Goal: Task Accomplishment & Management: Use online tool/utility

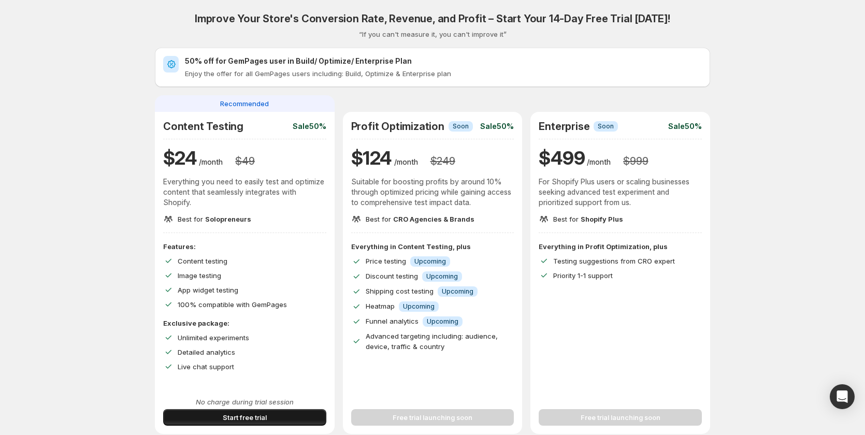
click at [231, 417] on span "Start free trial" at bounding box center [245, 417] width 44 height 10
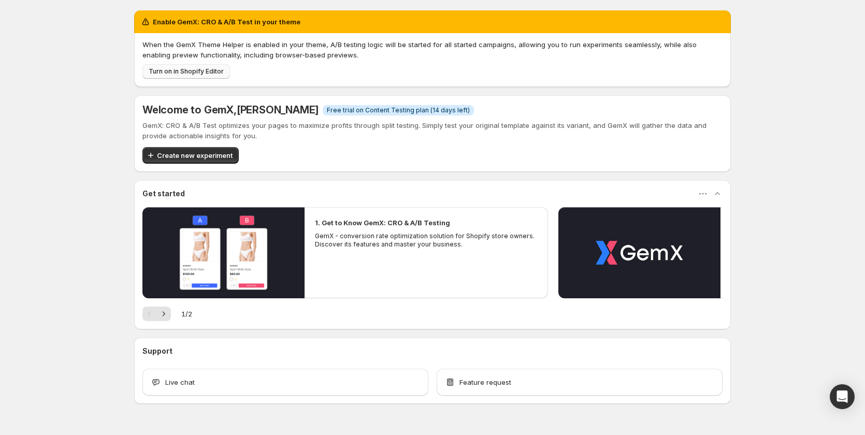
click at [205, 67] on button "Turn on in Shopify Editor" at bounding box center [186, 71] width 88 height 15
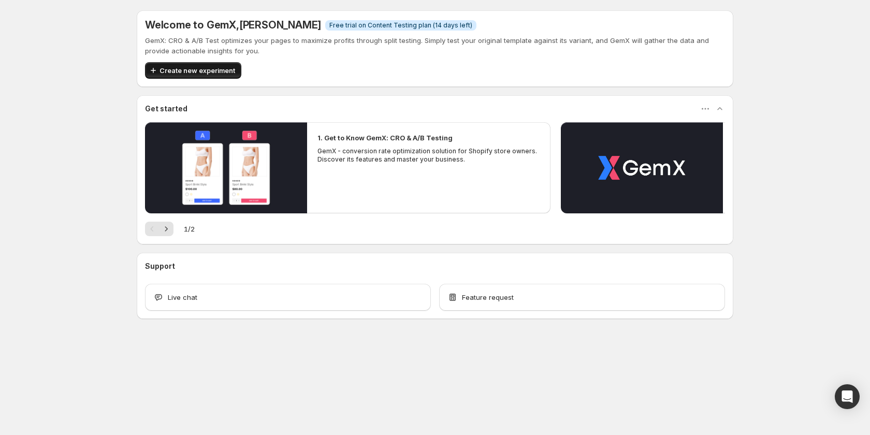
click at [210, 73] on span "Create new experiment" at bounding box center [198, 70] width 76 height 10
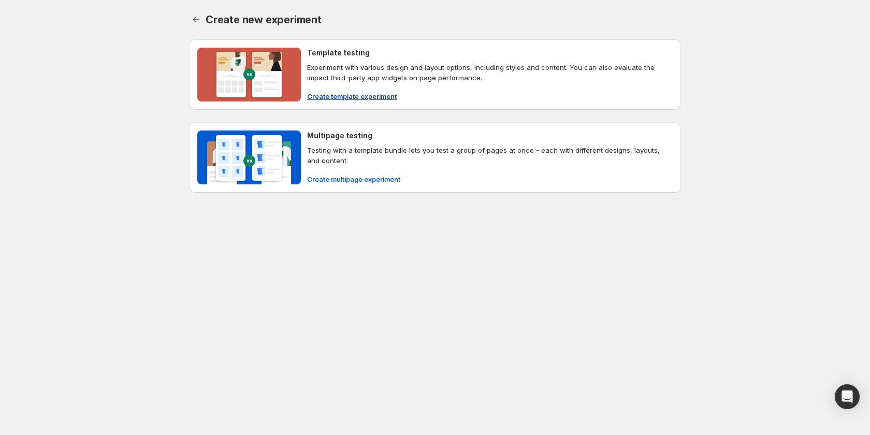
click at [364, 96] on span "Create template experiment" at bounding box center [352, 96] width 90 height 10
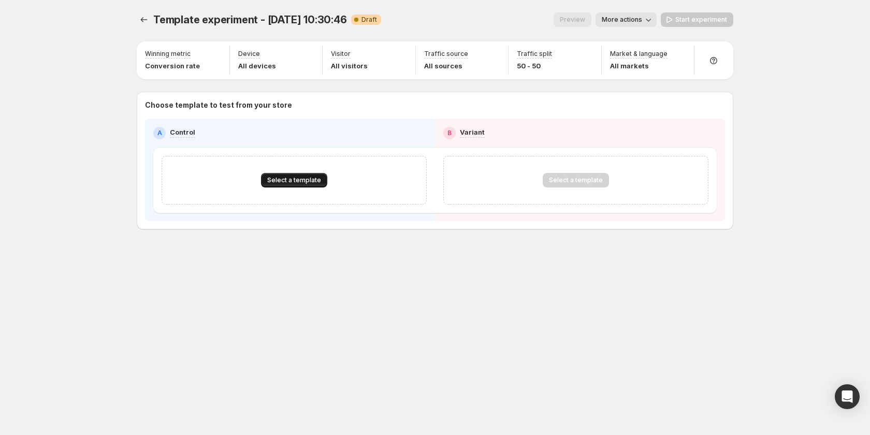
click at [307, 183] on span "Select a template" at bounding box center [294, 180] width 54 height 8
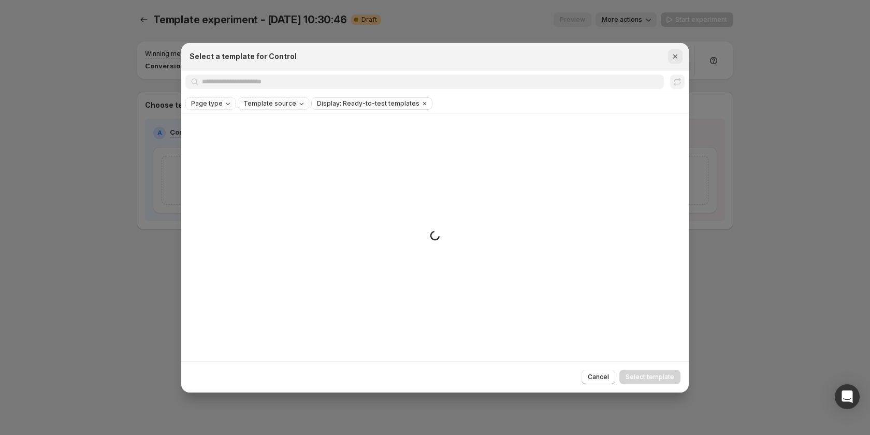
click at [674, 58] on icon "Close" at bounding box center [675, 56] width 10 height 10
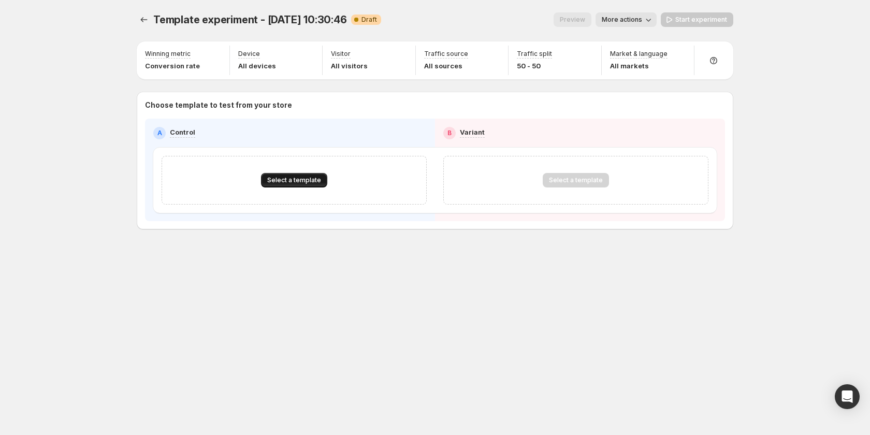
click at [310, 180] on span "Select a template" at bounding box center [294, 180] width 54 height 8
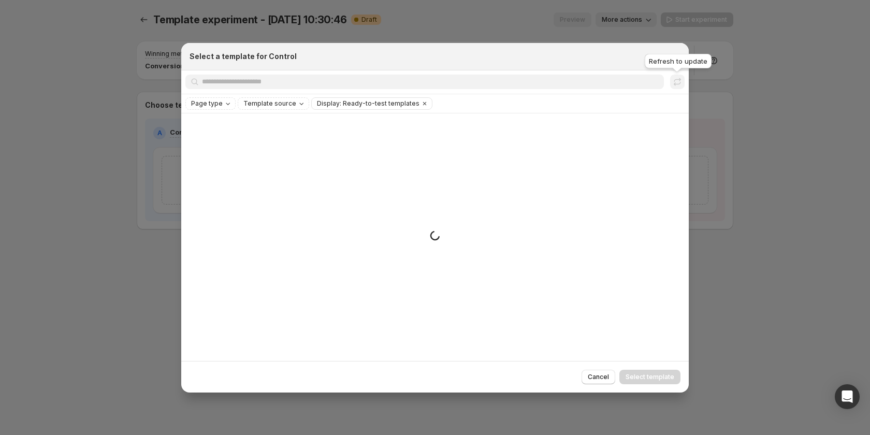
click at [678, 81] on span ":rq:" at bounding box center [677, 82] width 15 height 15
click at [425, 243] on div "Small spinner example" at bounding box center [435, 237] width 508 height 248
click at [98, 241] on div at bounding box center [435, 217] width 870 height 435
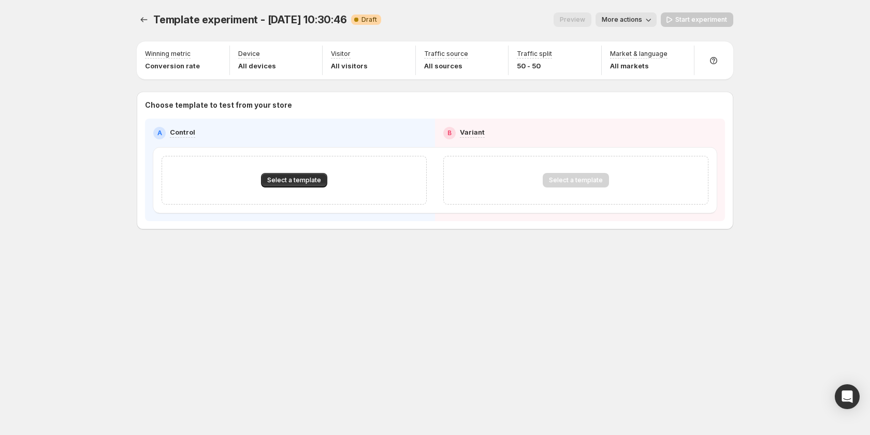
click at [651, 20] on icon "button" at bounding box center [649, 20] width 10 height 10
click at [577, 19] on div "Preview" at bounding box center [573, 19] width 38 height 15
click at [294, 172] on div "Select a template" at bounding box center [294, 180] width 265 height 49
click at [296, 178] on span "Select a template" at bounding box center [294, 180] width 54 height 8
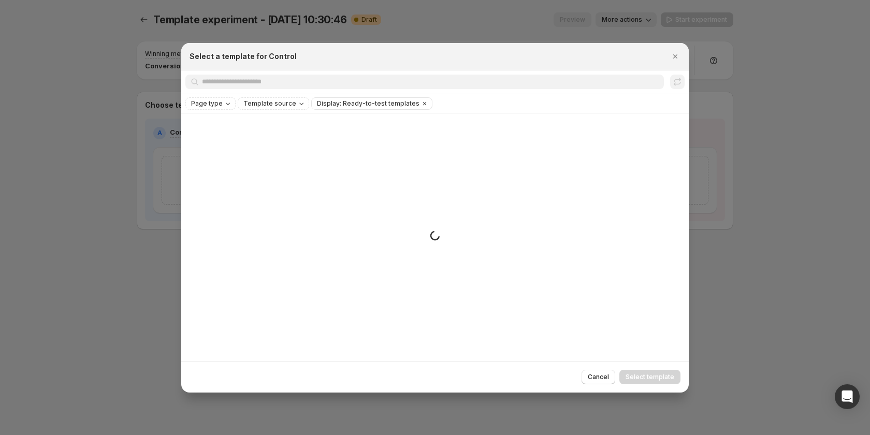
click at [181, 240] on div "Small spinner example" at bounding box center [435, 237] width 508 height 248
click at [149, 235] on div at bounding box center [435, 217] width 870 height 435
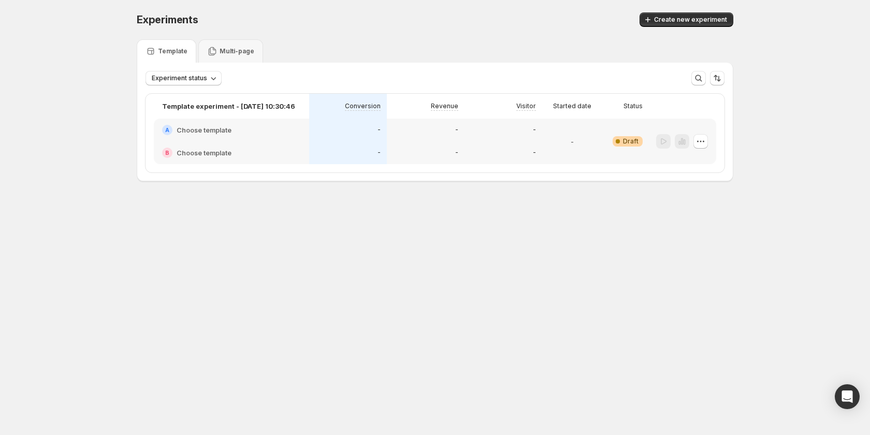
click at [325, 138] on div "-" at bounding box center [348, 130] width 78 height 23
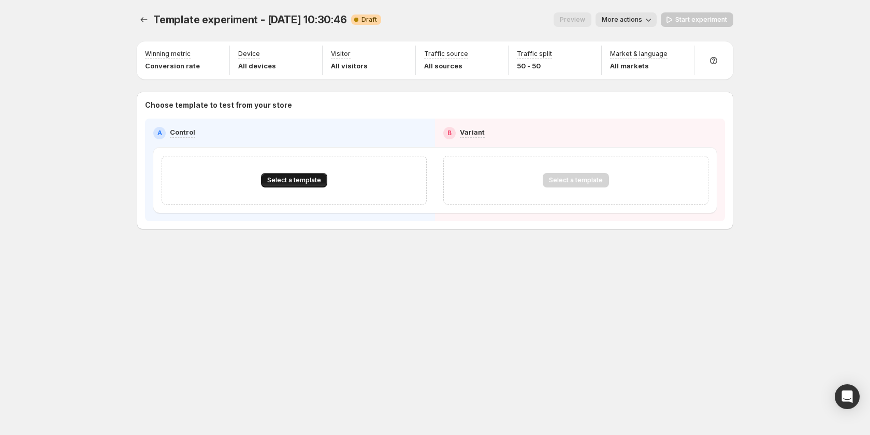
click at [276, 176] on button "Select a template" at bounding box center [294, 180] width 66 height 15
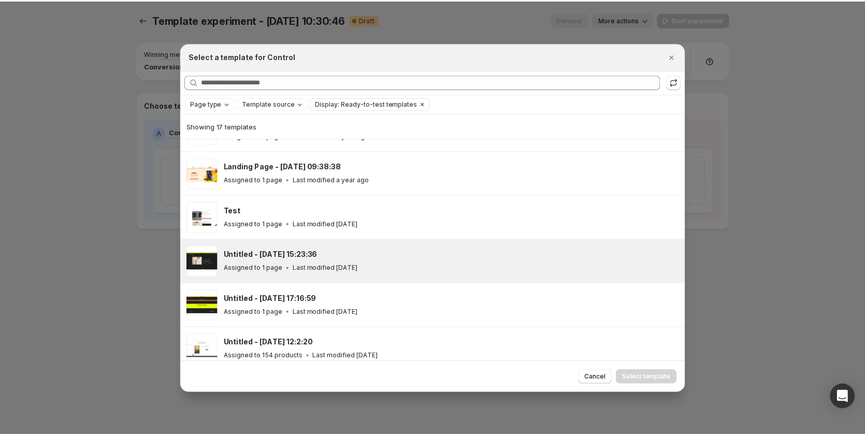
scroll to position [232, 0]
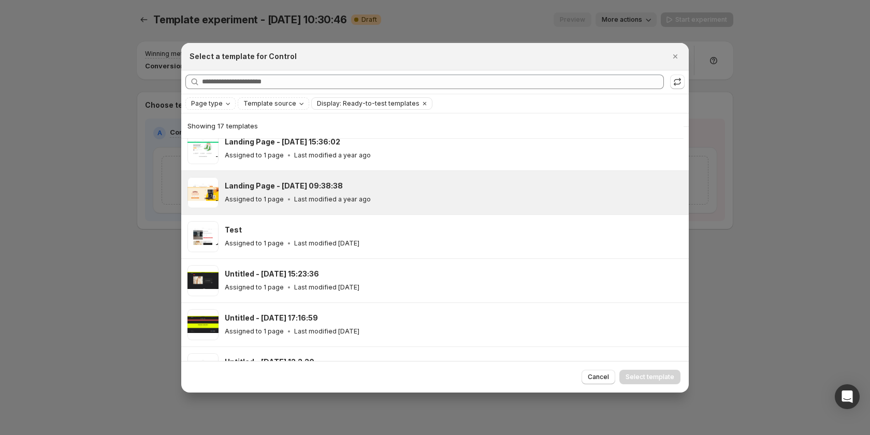
click at [403, 199] on div "Assigned to 1 page Last modified a year ago" at bounding box center [452, 199] width 455 height 10
click at [661, 368] on div "Cancel Select template" at bounding box center [435, 377] width 508 height 32
click at [662, 369] on div "Cancel Select template" at bounding box center [435, 377] width 508 height 32
click at [663, 374] on span "Select template" at bounding box center [650, 377] width 49 height 8
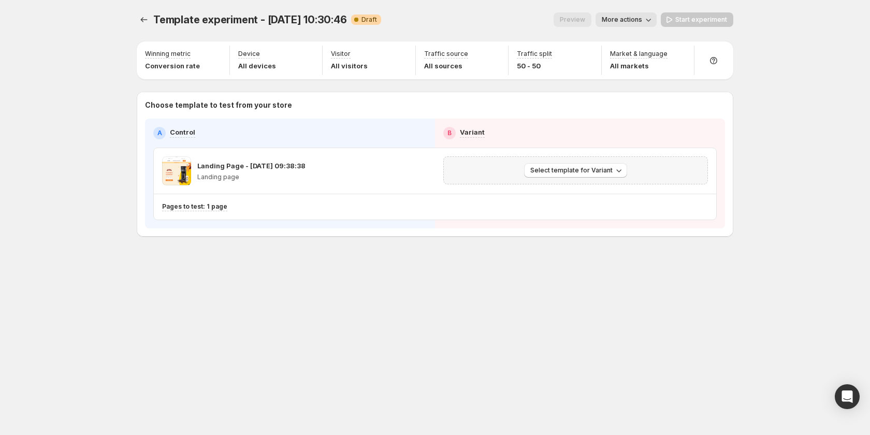
click at [579, 162] on div "Select template for Variant" at bounding box center [576, 170] width 265 height 28
click at [587, 173] on span "Select template for Variant" at bounding box center [572, 170] width 82 height 8
click at [587, 206] on span "Create Variant based on Control" at bounding box center [578, 210] width 106 height 8
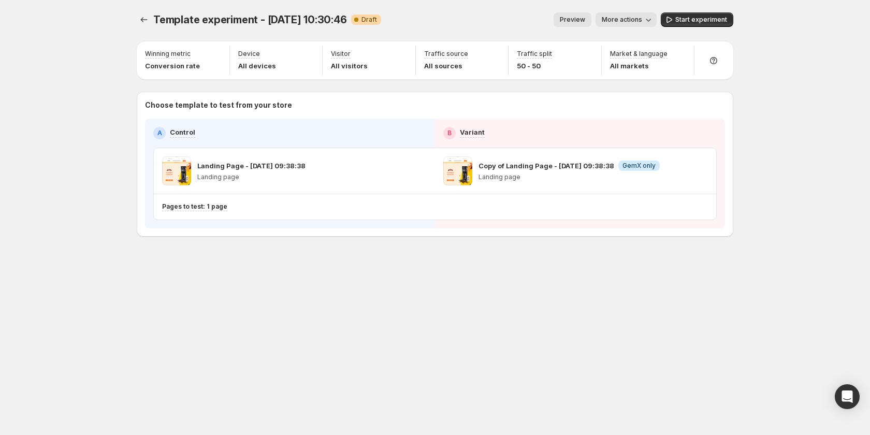
click at [580, 22] on span "Preview" at bounding box center [572, 20] width 25 height 8
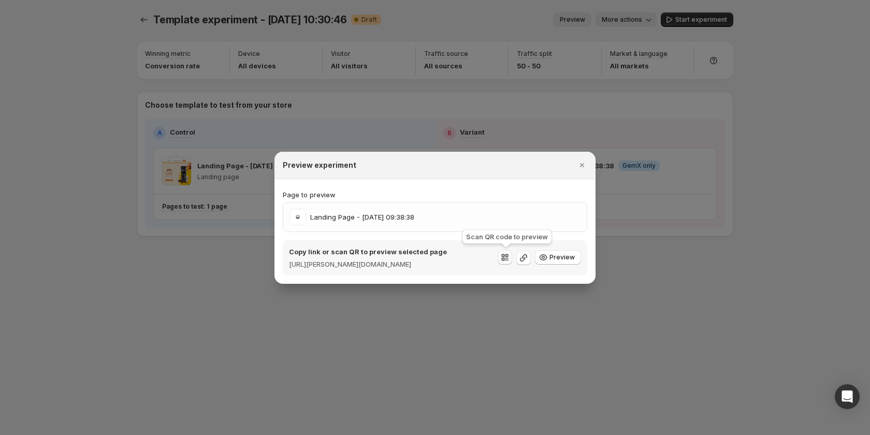
click at [506, 256] on icon ":r3h:" at bounding box center [505, 257] width 10 height 10
click at [527, 258] on icon ":r3h:" at bounding box center [523, 257] width 7 height 7
drag, startPoint x: 584, startPoint y: 164, endPoint x: 610, endPoint y: 1, distance: 165.3
click at [584, 160] on icon "Close" at bounding box center [582, 165] width 10 height 10
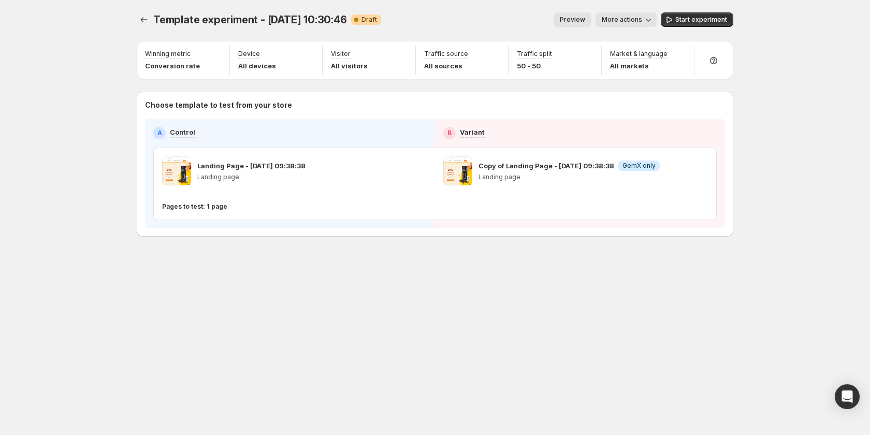
click at [585, 16] on button "Preview" at bounding box center [573, 19] width 38 height 15
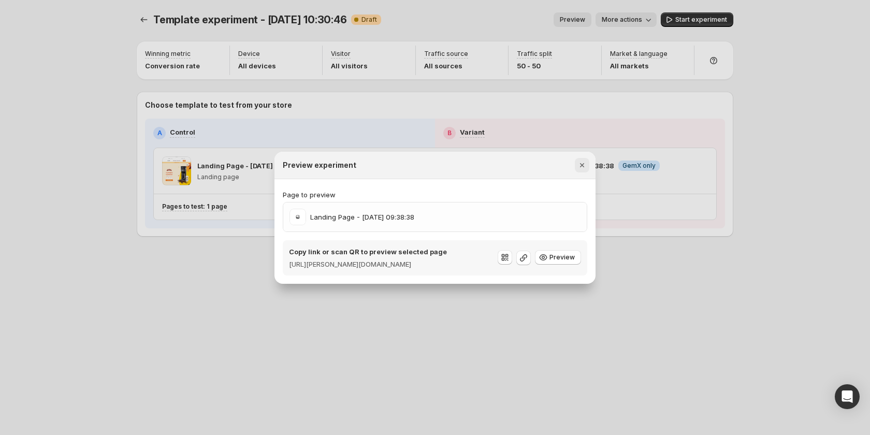
drag, startPoint x: 582, startPoint y: 160, endPoint x: 615, endPoint y: 36, distance: 128.2
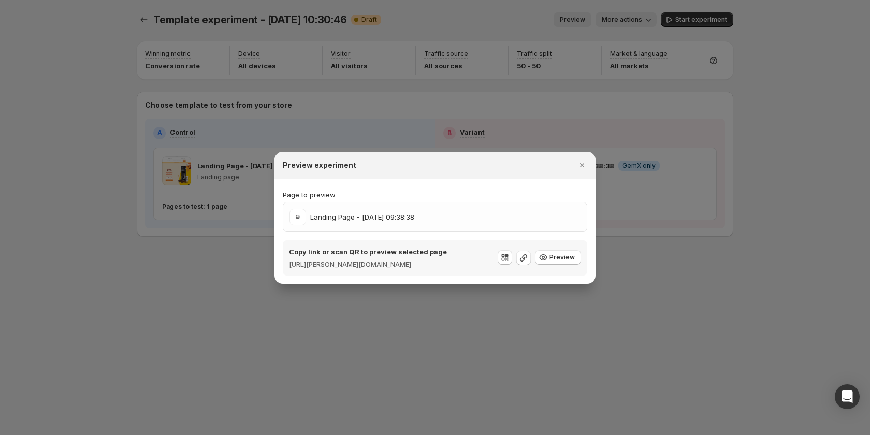
click at [582, 163] on icon "Close" at bounding box center [582, 165] width 4 height 4
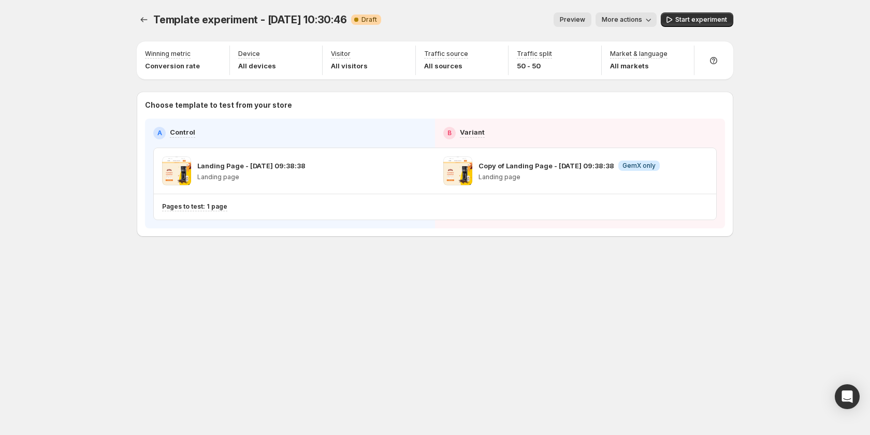
click at [623, 20] on span "More actions" at bounding box center [622, 20] width 40 height 8
click at [630, 76] on span "Copy live page link" at bounding box center [650, 77] width 62 height 8
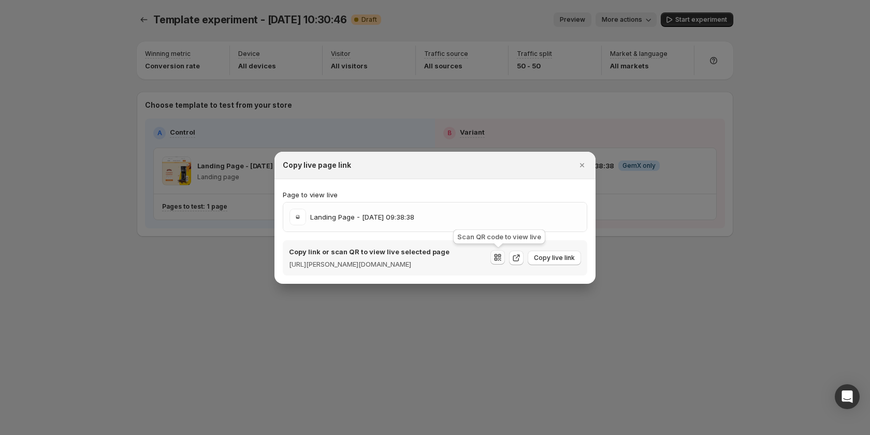
click at [496, 260] on icon ":r4f:" at bounding box center [496, 259] width 3 height 3
click at [520, 256] on icon ":r4f:" at bounding box center [516, 258] width 10 height 10
click at [560, 261] on span "Copy live link" at bounding box center [554, 258] width 41 height 8
click at [675, 248] on div at bounding box center [435, 217] width 870 height 435
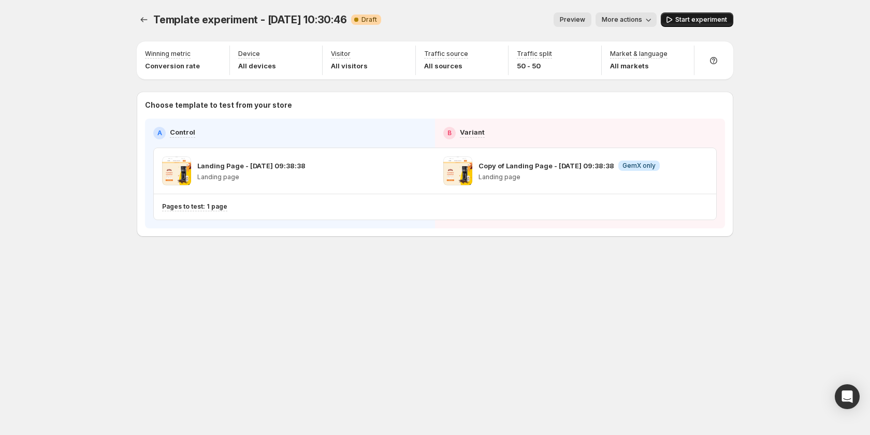
click at [691, 21] on span "Start experiment" at bounding box center [702, 20] width 52 height 8
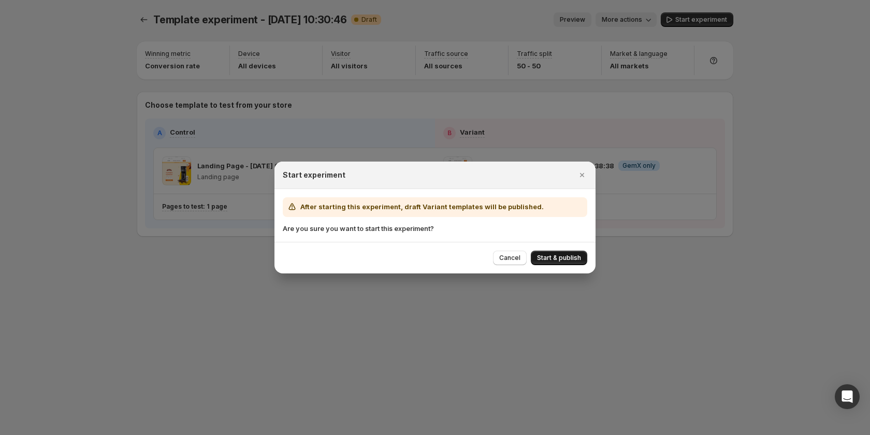
click at [568, 254] on span "Start & publish" at bounding box center [559, 258] width 44 height 8
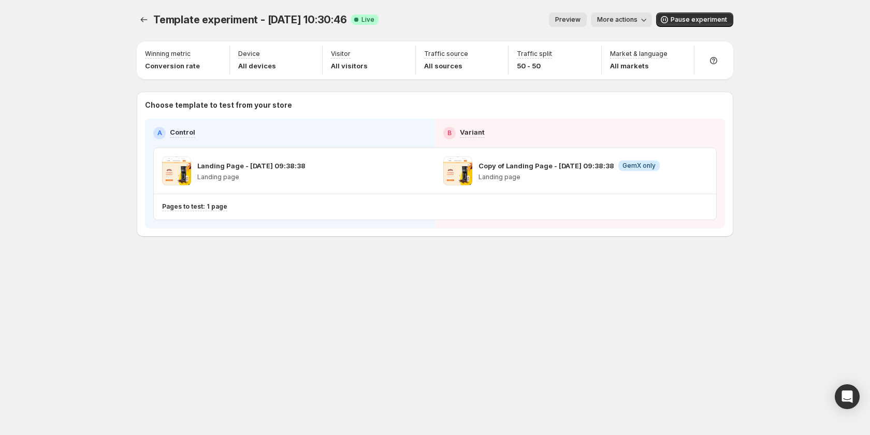
click at [629, 16] on span "More actions" at bounding box center [617, 20] width 40 height 8
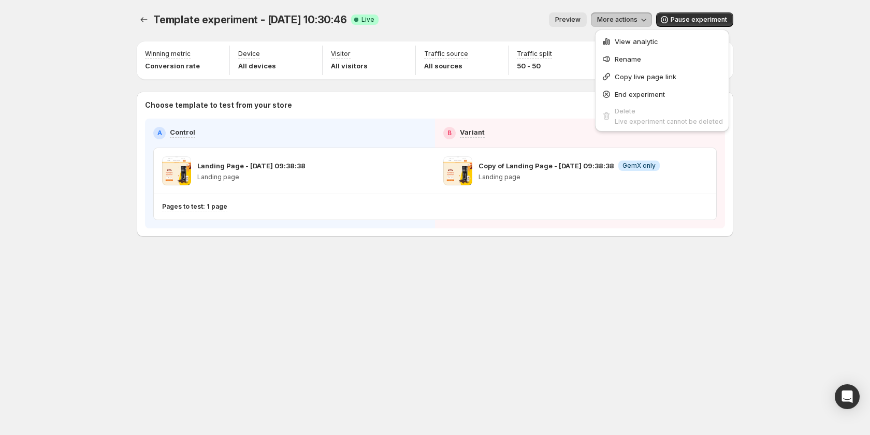
click at [575, 18] on span "Preview" at bounding box center [567, 20] width 25 height 8
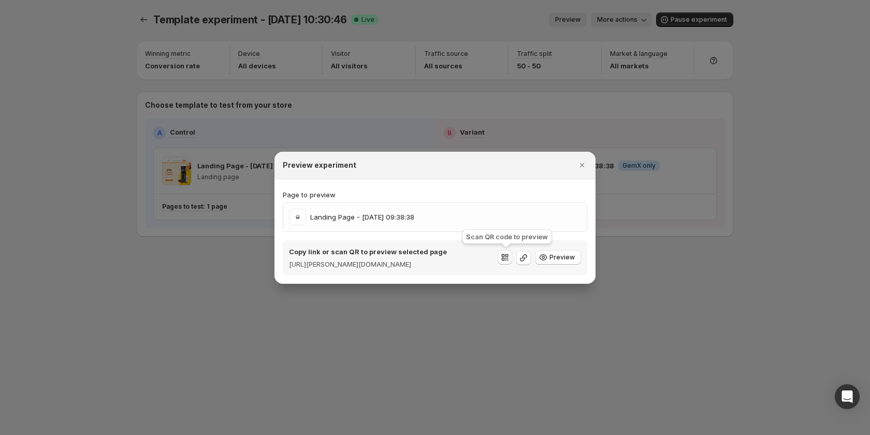
click at [502, 259] on icon ":r59:" at bounding box center [505, 257] width 10 height 10
click at [520, 259] on icon ":r59:" at bounding box center [524, 258] width 10 height 10
click at [507, 258] on icon ":r59:" at bounding box center [505, 257] width 10 height 10
click at [448, 231] on div "Page to preview Landing Page - Apr 1, 09:38:38 Copy link or scan QR to preview …" at bounding box center [435, 233] width 305 height 86
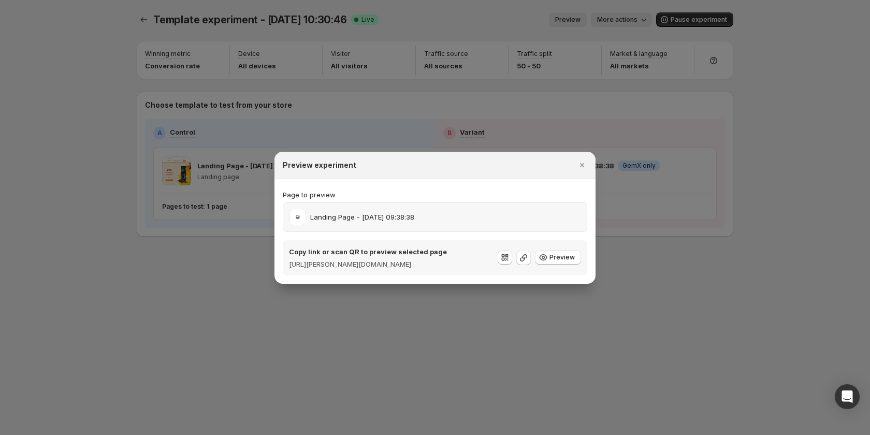
click at [358, 219] on div "Landing Page - Apr 1, 09:38:38" at bounding box center [352, 217] width 125 height 17
click at [406, 260] on p "https://sandy-thoa.myshopify.com/pages/landing-page-apr-1-09-38-38?_ab=0&key=17…" at bounding box center [368, 264] width 158 height 10
click at [437, 231] on div "Page to preview Landing Page - Apr 1, 09:38:38 Copy link or scan QR to preview …" at bounding box center [435, 233] width 305 height 86
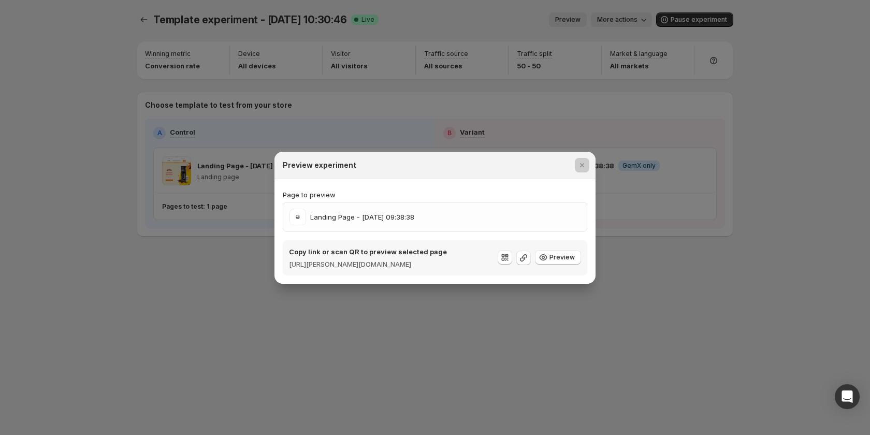
click at [143, 230] on div at bounding box center [435, 217] width 870 height 435
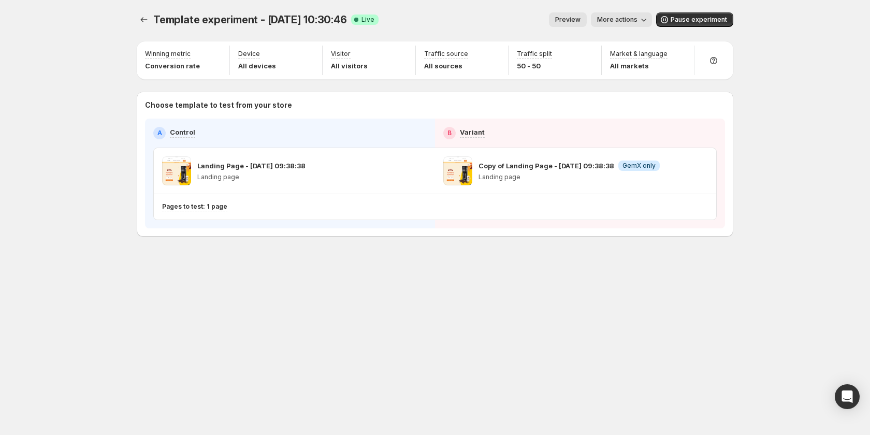
click at [580, 16] on button "Preview" at bounding box center [568, 19] width 38 height 15
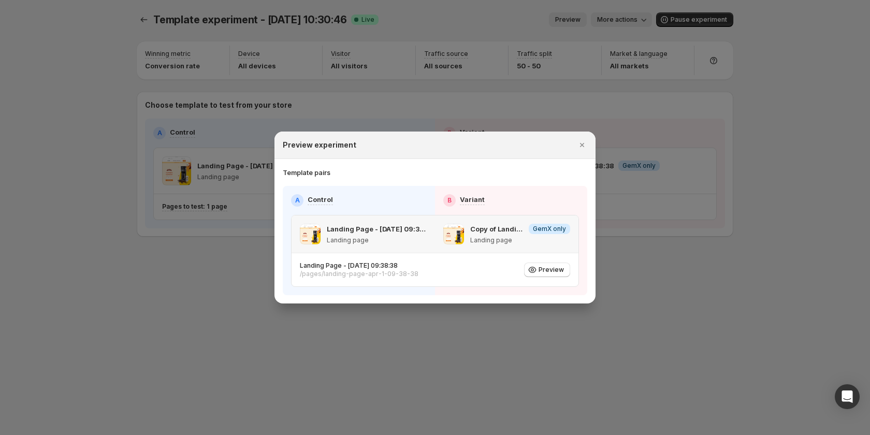
click at [425, 242] on p "Landing page" at bounding box center [377, 240] width 100 height 8
click at [413, 264] on div "Landing Page - Apr 1, 09:38:38 /pages/landing-page-apr-1-09-38-38 Preview" at bounding box center [435, 270] width 270 height 17
click at [537, 273] on icon ":r5s:" at bounding box center [532, 270] width 10 height 10
click at [319, 234] on span ":r5s:" at bounding box center [310, 234] width 21 height 21
click at [524, 234] on p "Copy of Landing Page - Apr 1, 09:38:38" at bounding box center [497, 229] width 54 height 10
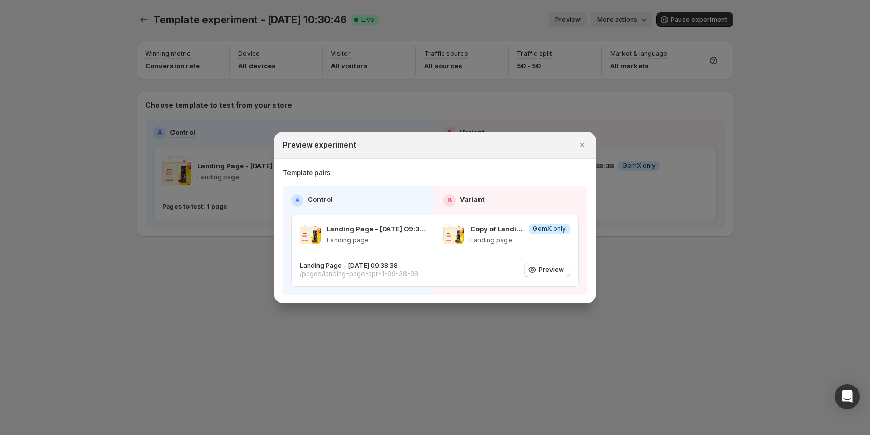
click at [818, 248] on div at bounding box center [435, 217] width 870 height 435
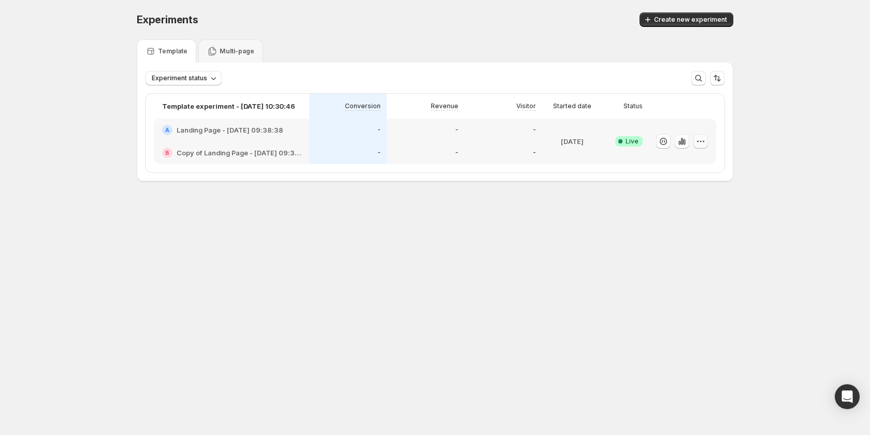
click at [704, 145] on icon "button" at bounding box center [701, 141] width 10 height 10
click at [663, 144] on icon "button" at bounding box center [664, 141] width 10 height 10
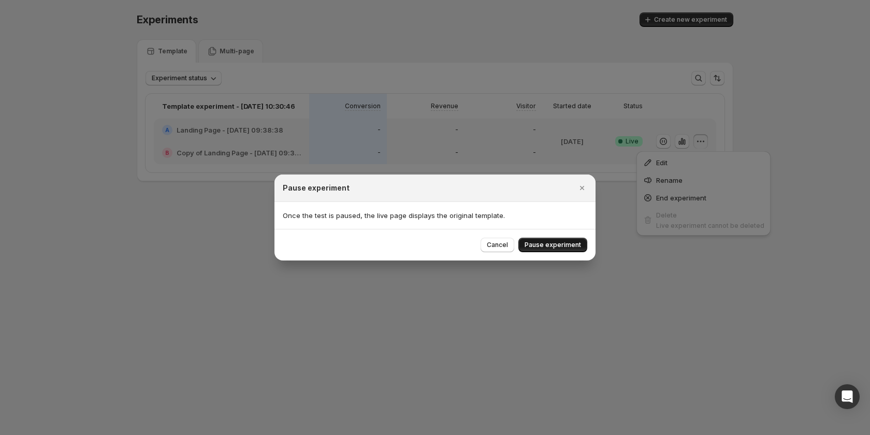
click at [561, 246] on span "Pause experiment" at bounding box center [553, 245] width 56 height 8
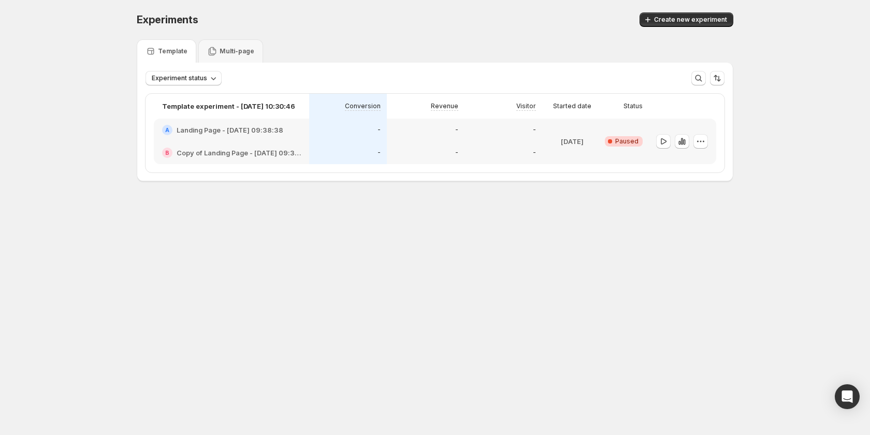
click at [629, 142] on span "Paused" at bounding box center [627, 141] width 23 height 8
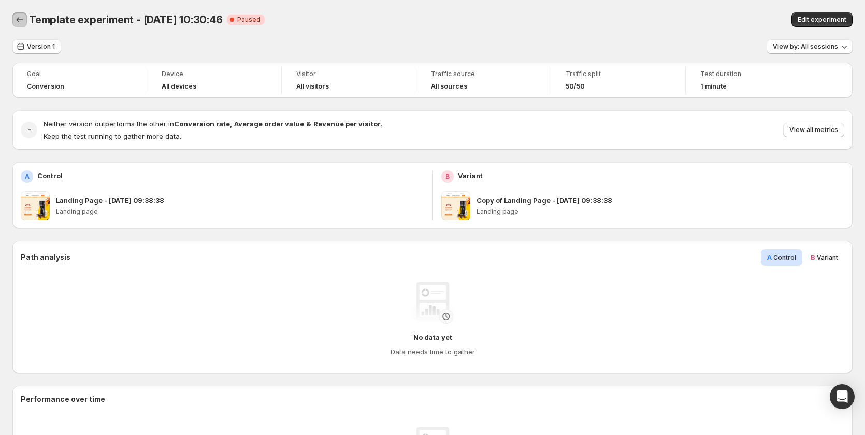
click at [22, 17] on icon "Back" at bounding box center [20, 20] width 10 height 10
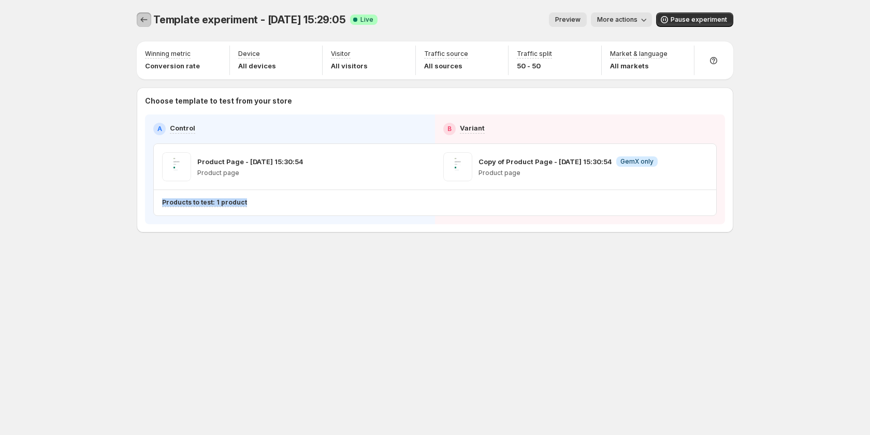
click at [150, 21] on button "Experiments" at bounding box center [144, 19] width 15 height 15
